Goal: Find contact information: Find contact information

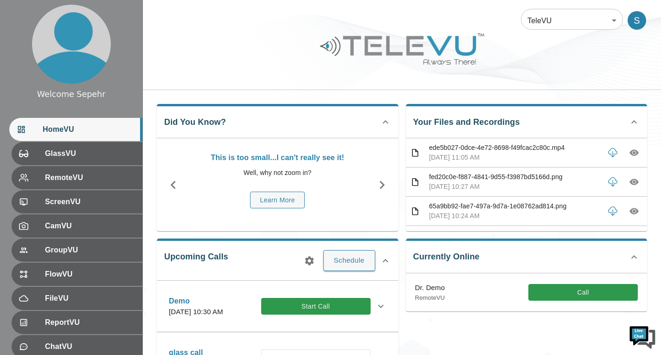
click at [573, 13] on body "Welcome Sepehr HomeVU GlassVU RemoteVU ScreenVU CamVU GroupVU FlowVU FileVU Rep…" at bounding box center [330, 301] width 661 height 603
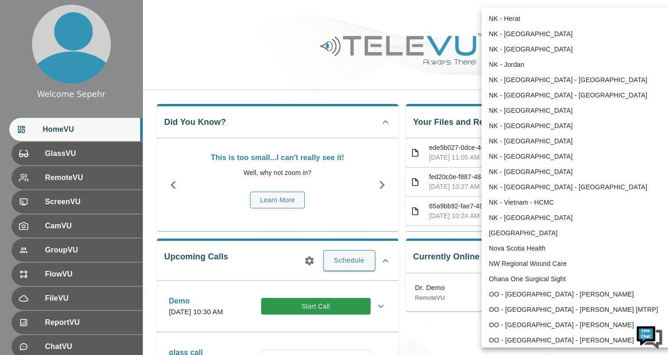
scroll to position [702, 0]
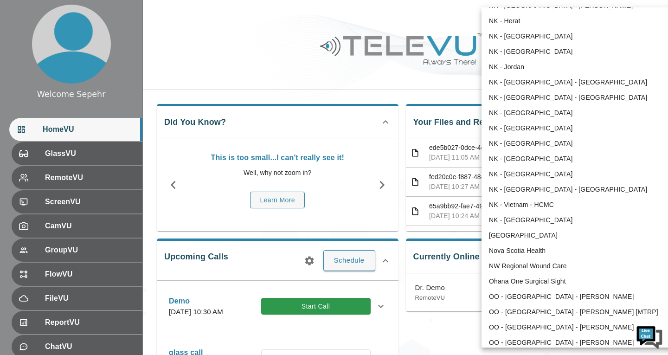
click at [526, 220] on li "NK - [GEOGRAPHIC_DATA]" at bounding box center [577, 219] width 192 height 15
type input "164"
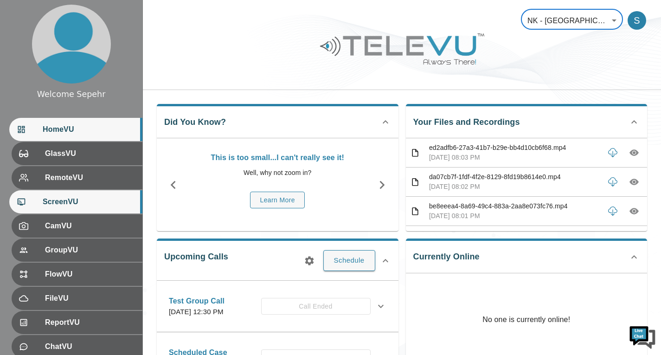
click at [103, 192] on div "ScreenVU" at bounding box center [75, 201] width 133 height 23
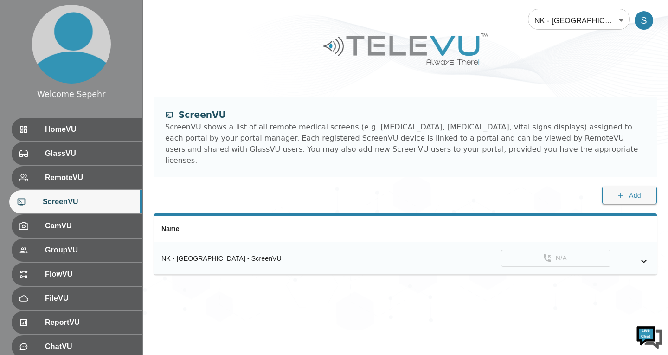
click at [641, 256] on icon "simple table" at bounding box center [643, 261] width 11 height 11
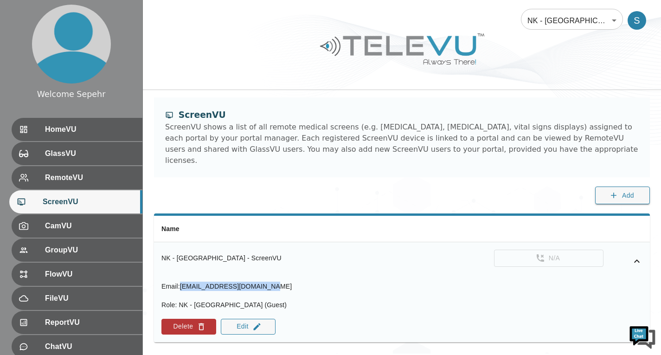
drag, startPoint x: 270, startPoint y: 276, endPoint x: 183, endPoint y: 278, distance: 87.7
click at [183, 282] on div "Email : [EMAIL_ADDRESS][DOMAIN_NAME]" at bounding box center [226, 286] width 130 height 9
click at [293, 253] on div "NK - [GEOGRAPHIC_DATA] - ScreenVU" at bounding box center [266, 257] width 210 height 9
drag, startPoint x: 273, startPoint y: 278, endPoint x: 183, endPoint y: 279, distance: 89.5
click at [183, 282] on div "Email : [EMAIL_ADDRESS][DOMAIN_NAME]" at bounding box center [226, 286] width 130 height 9
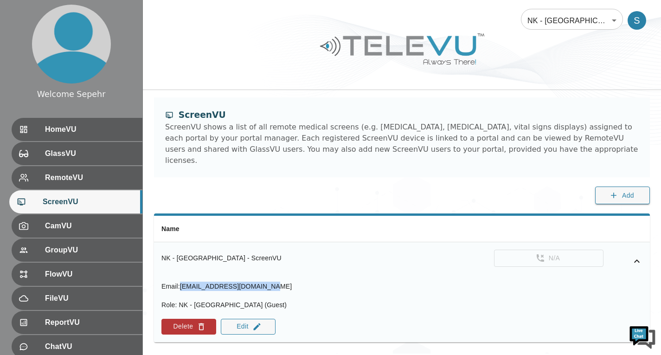
copy span "[EMAIL_ADDRESS][DOMAIN_NAME]"
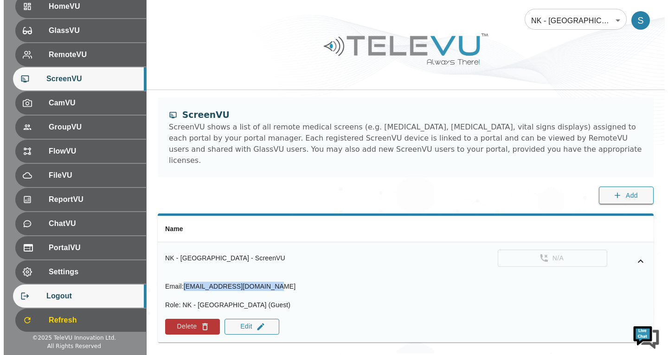
scroll to position [128, 0]
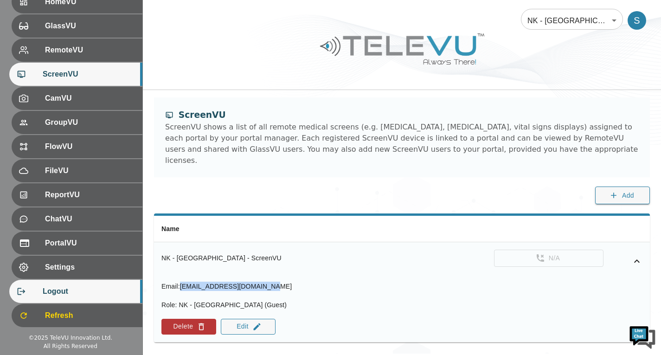
click at [82, 296] on span "Logout" at bounding box center [89, 291] width 92 height 11
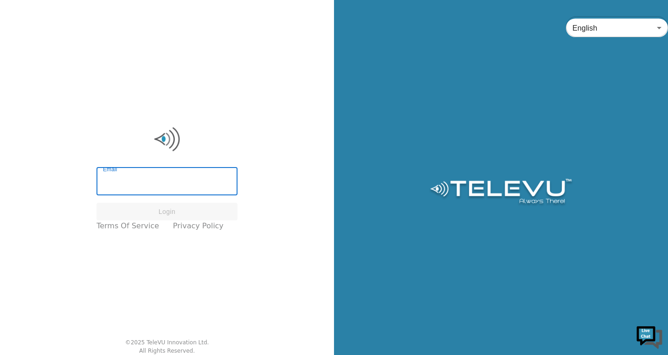
click at [177, 182] on input "Email" at bounding box center [166, 182] width 141 height 26
paste input "[EMAIL_ADDRESS][DOMAIN_NAME]"
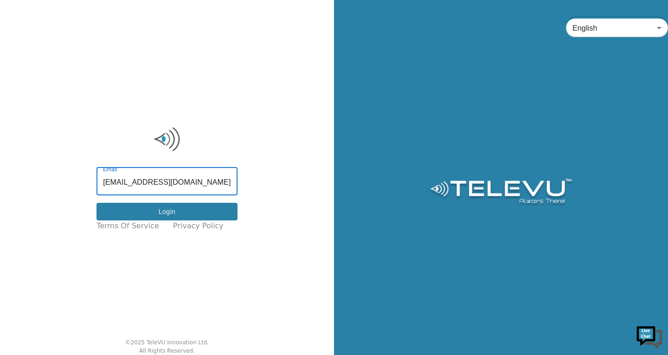
type input "[EMAIL_ADDRESS][DOMAIN_NAME]"
click at [181, 216] on button "Login" at bounding box center [166, 212] width 141 height 18
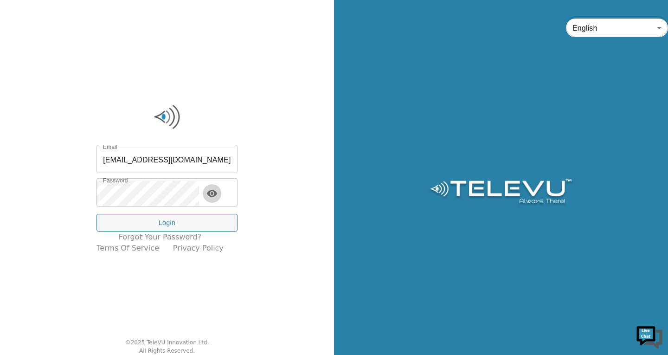
click at [217, 192] on icon "toggle password visibility" at bounding box center [212, 193] width 10 height 7
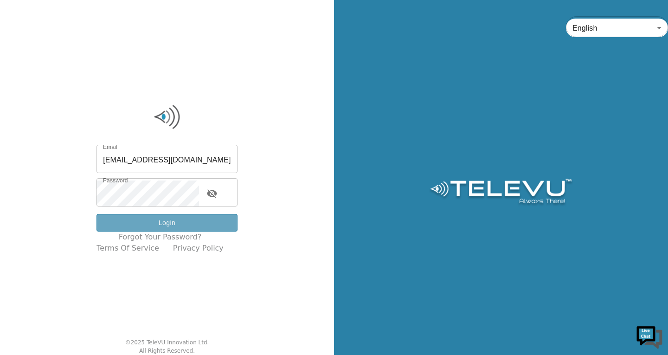
click at [201, 227] on button "Login" at bounding box center [166, 223] width 141 height 18
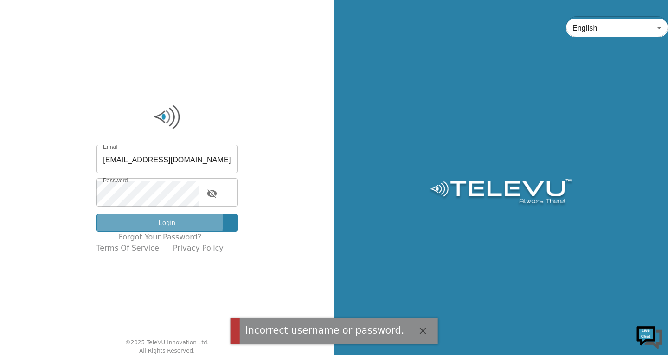
click at [125, 219] on button "Login" at bounding box center [166, 223] width 141 height 18
